Goal: Navigation & Orientation: Find specific page/section

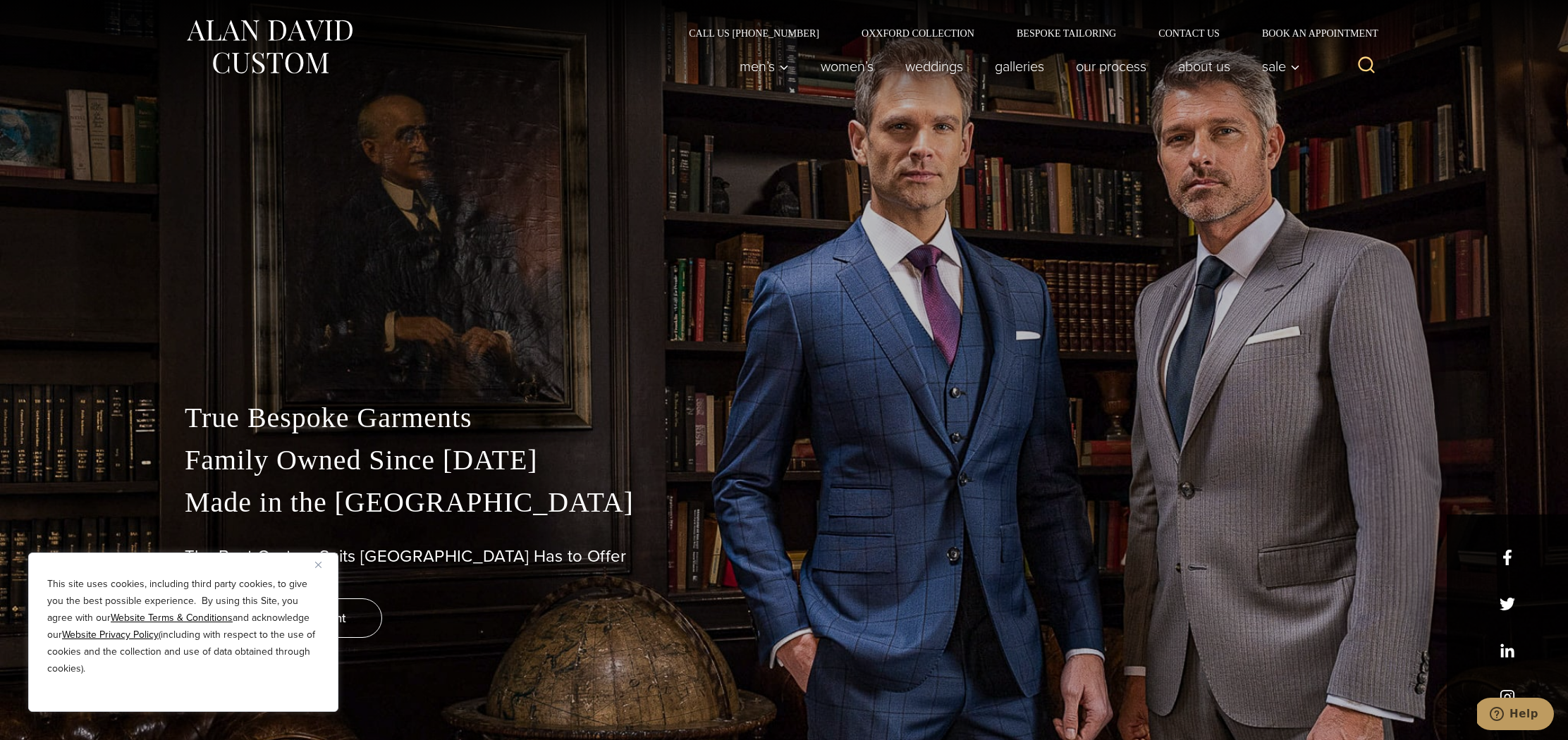
click at [318, 565] on img "Close" at bounding box center [319, 565] width 6 height 6
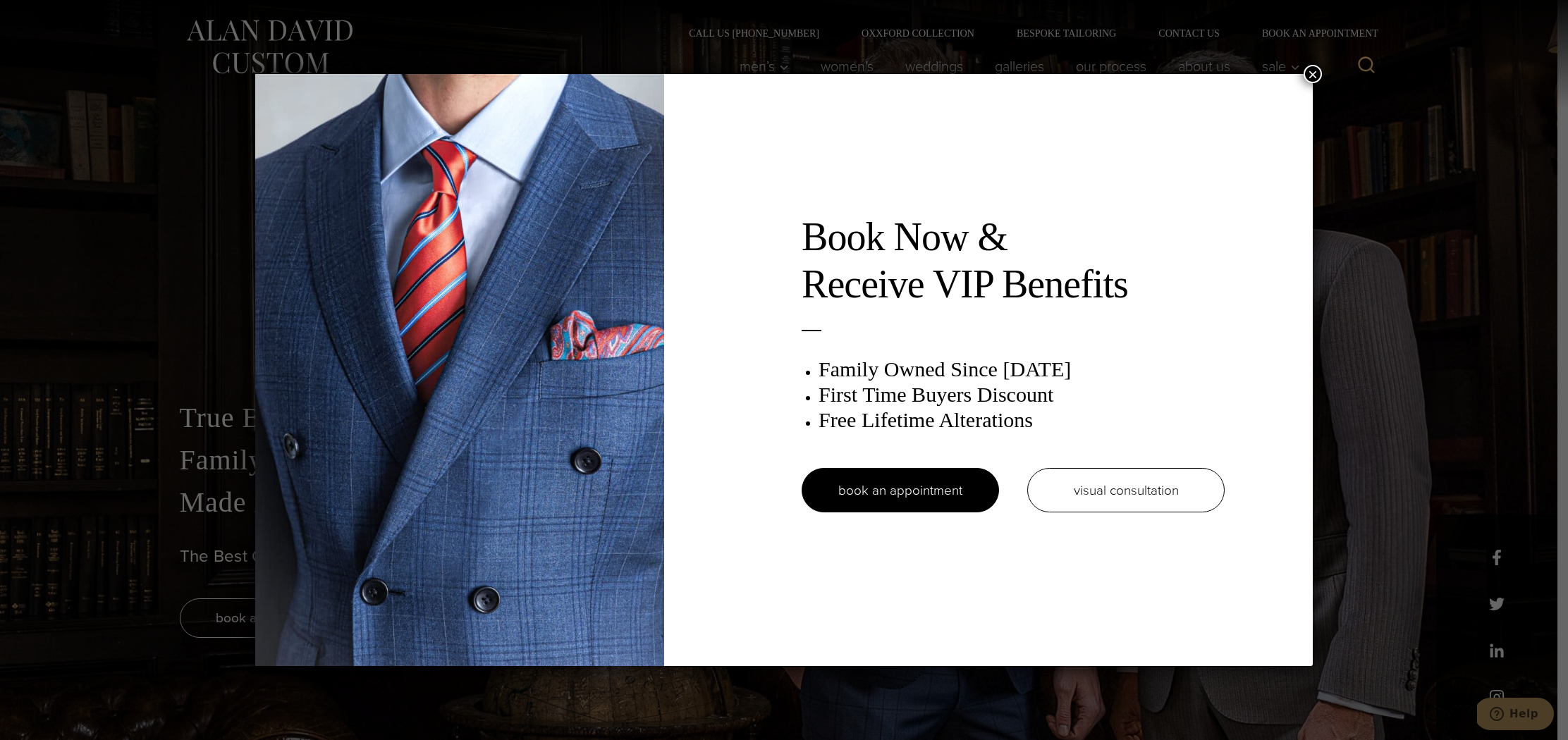
click at [1300, 72] on div "Book Now & Receive VIP Benefits Family Owned Since 1913 First Time Buyers Disco…" at bounding box center [784, 370] width 1568 height 740
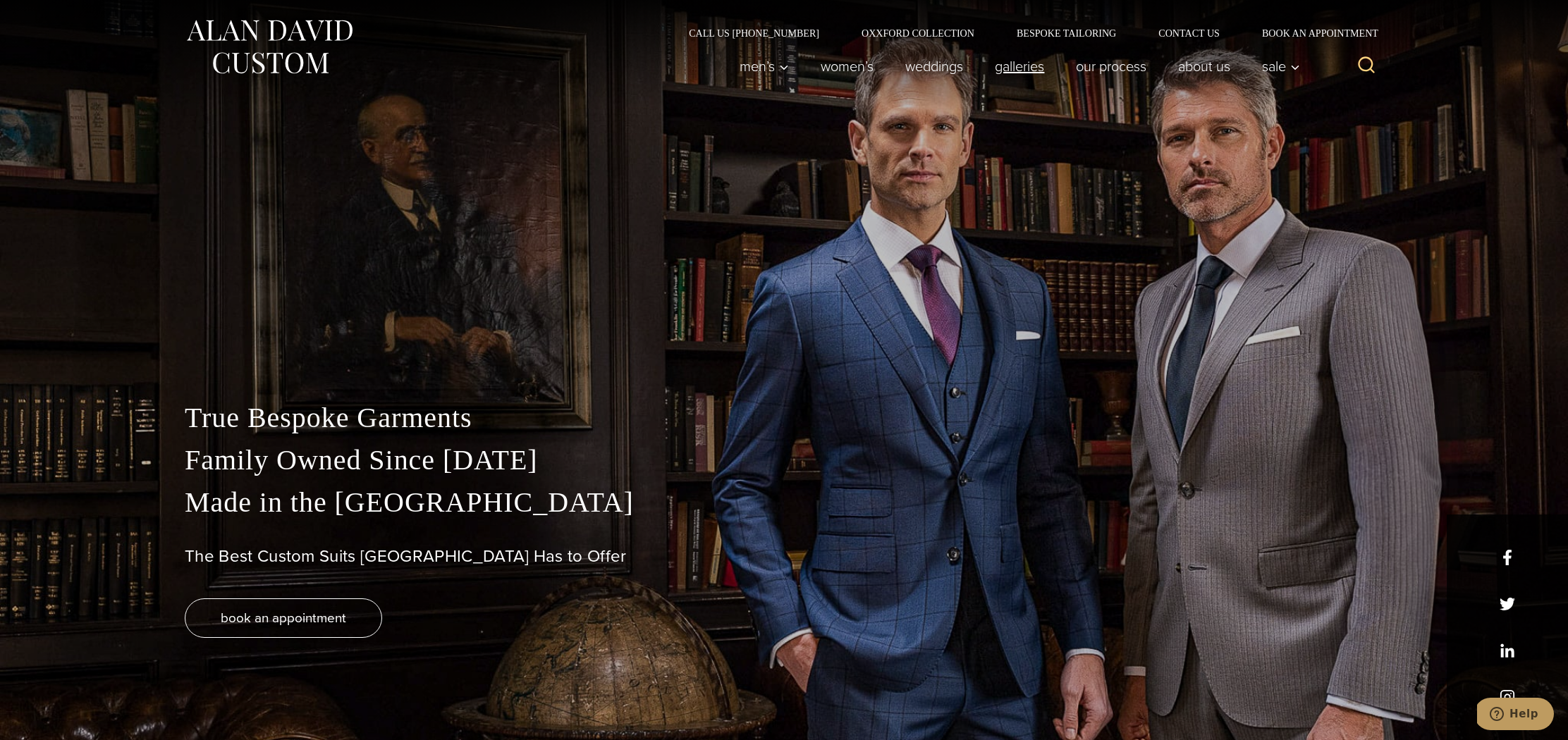
click at [1014, 76] on link "Galleries" at bounding box center [1019, 66] width 81 height 28
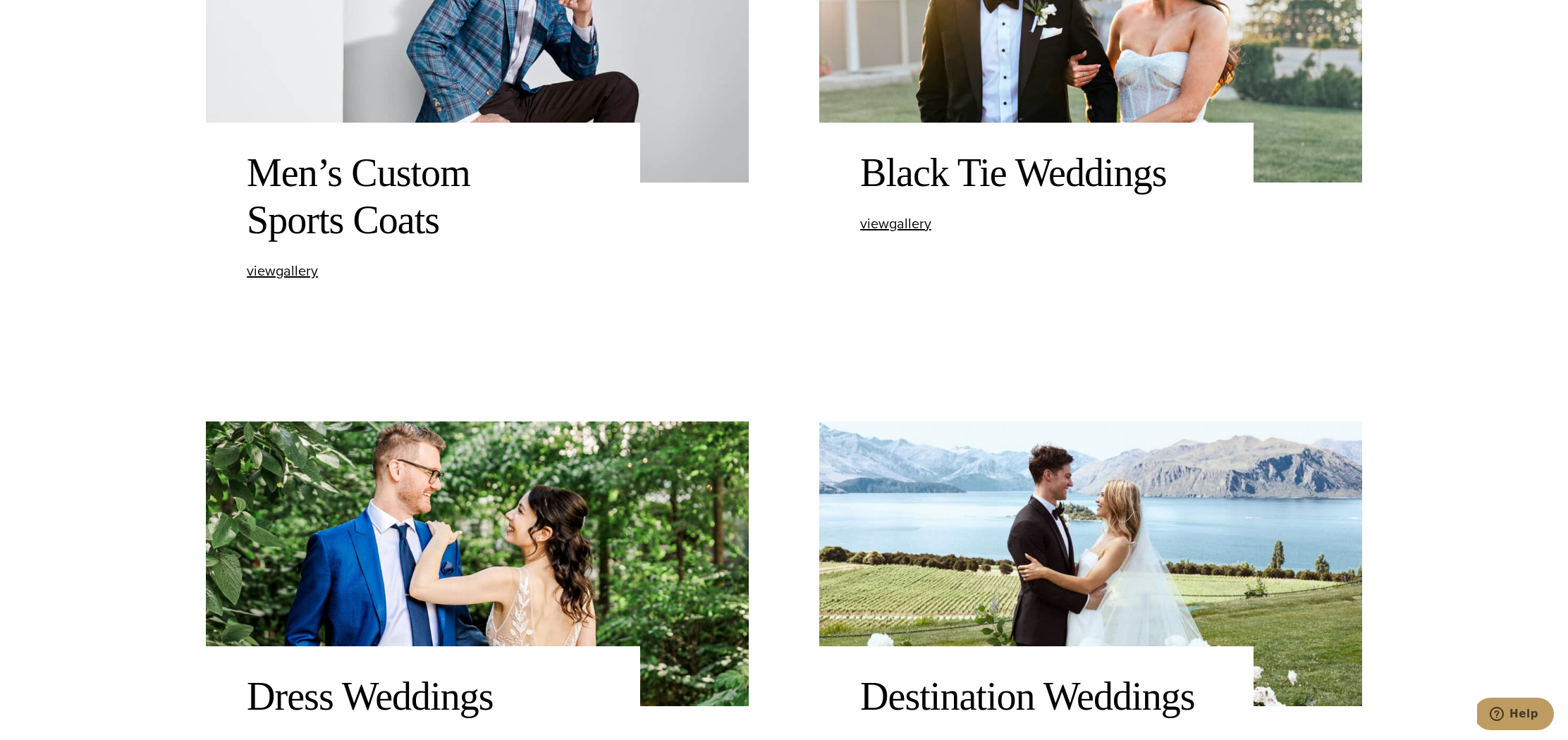
scroll to position [1427, 0]
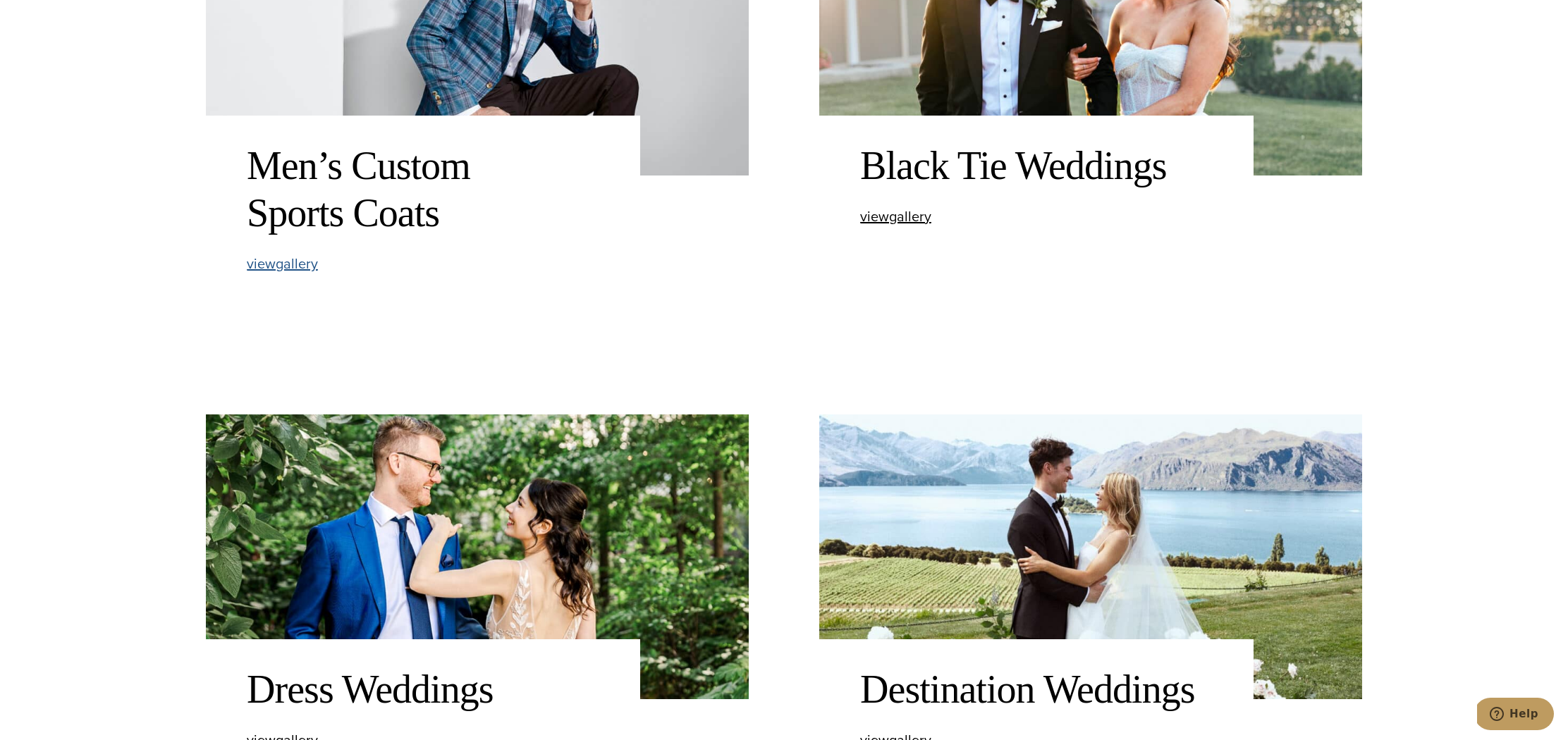
click at [272, 265] on span "view Men’s Custom Sports Coats gallery" at bounding box center [282, 264] width 72 height 21
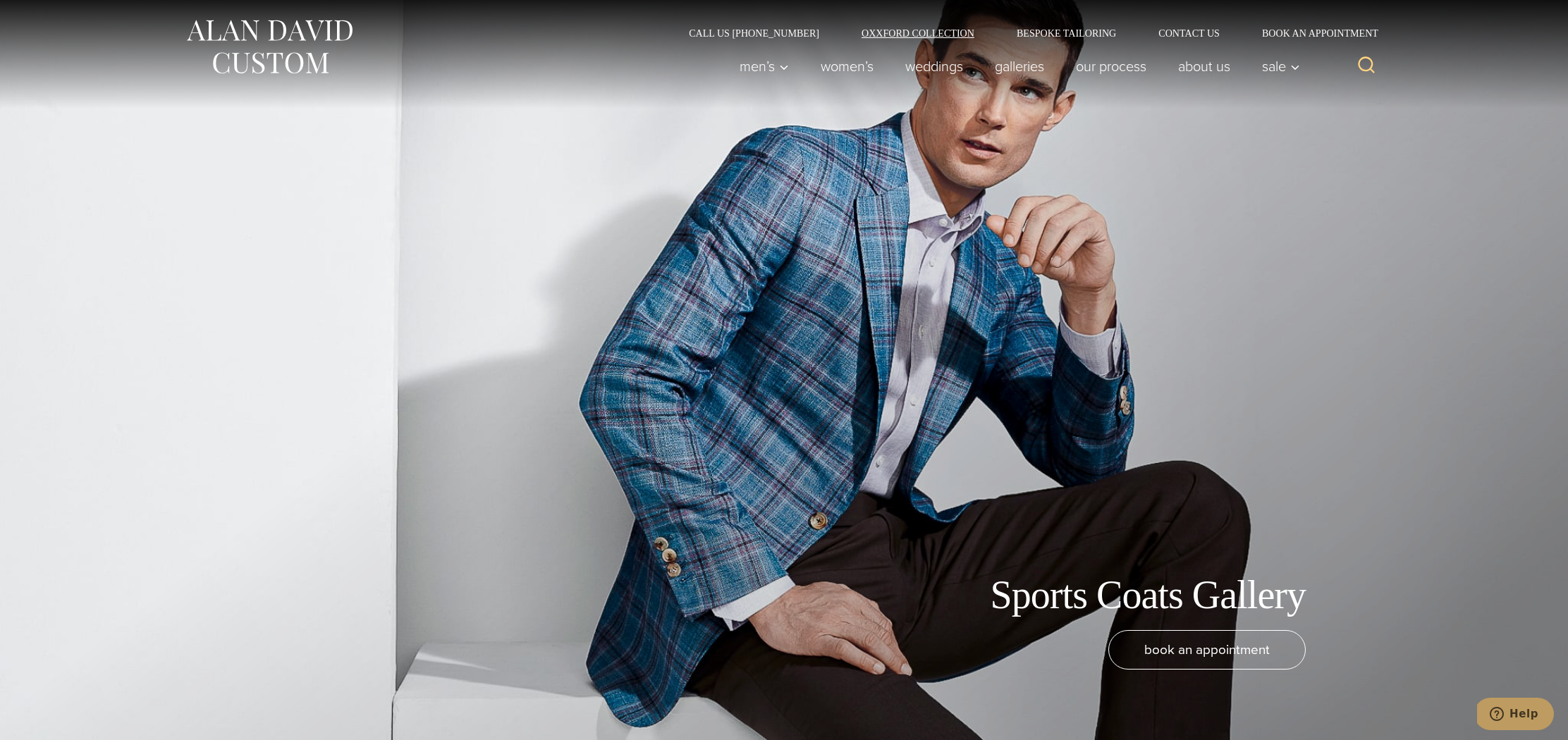
click at [927, 35] on link "Oxxford Collection" at bounding box center [918, 33] width 155 height 10
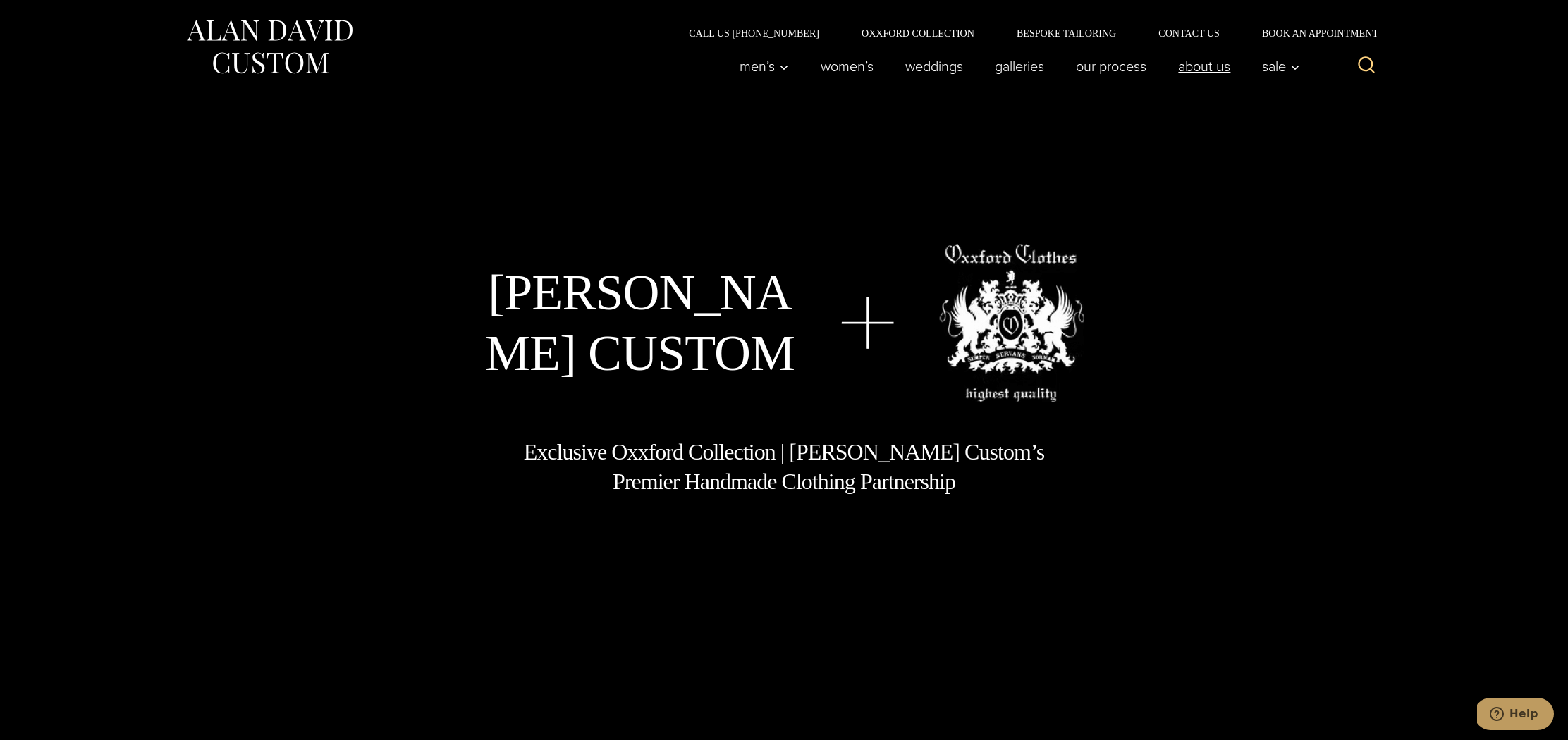
click at [1208, 65] on link "About Us" at bounding box center [1204, 66] width 84 height 28
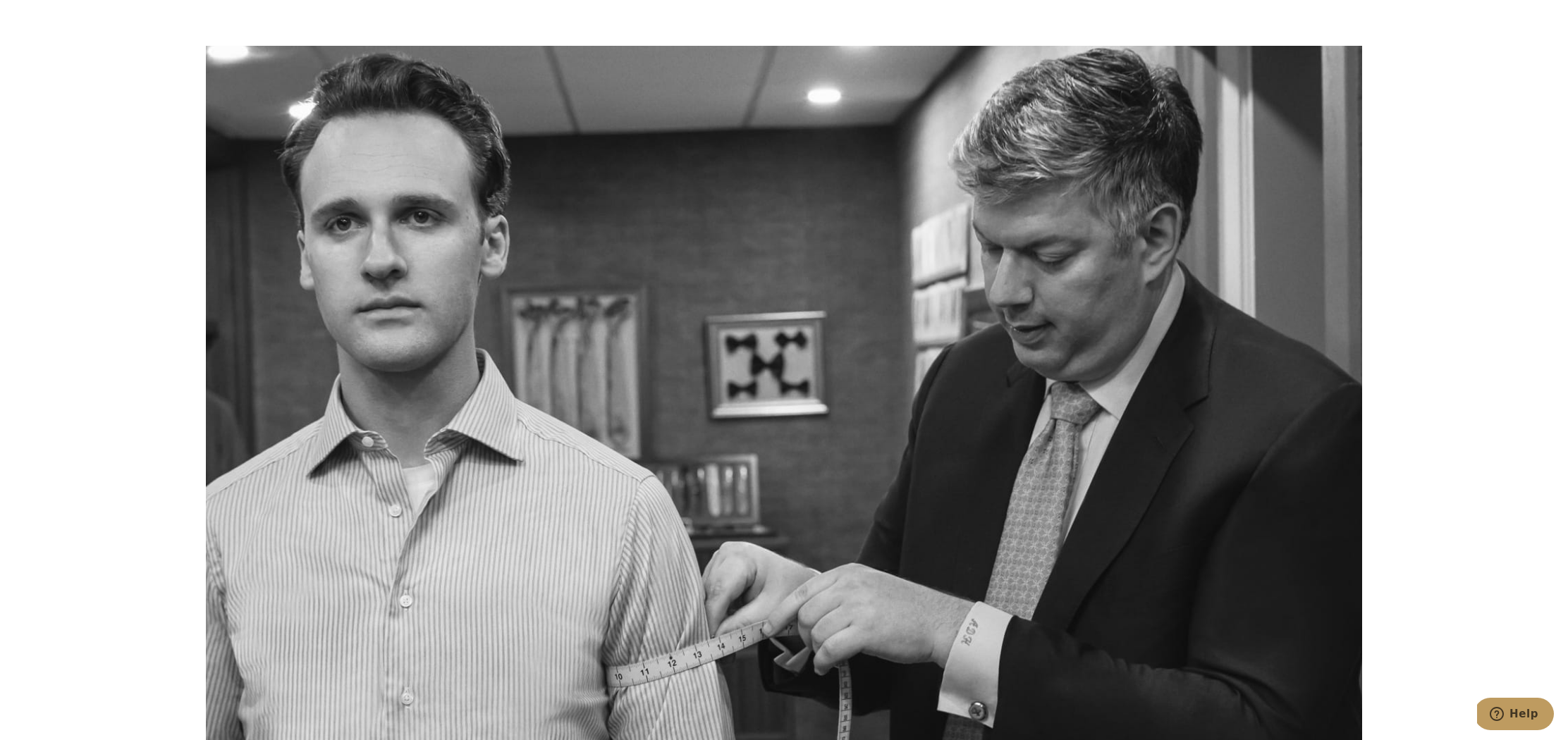
scroll to position [4432, 0]
